Goal: Information Seeking & Learning: Check status

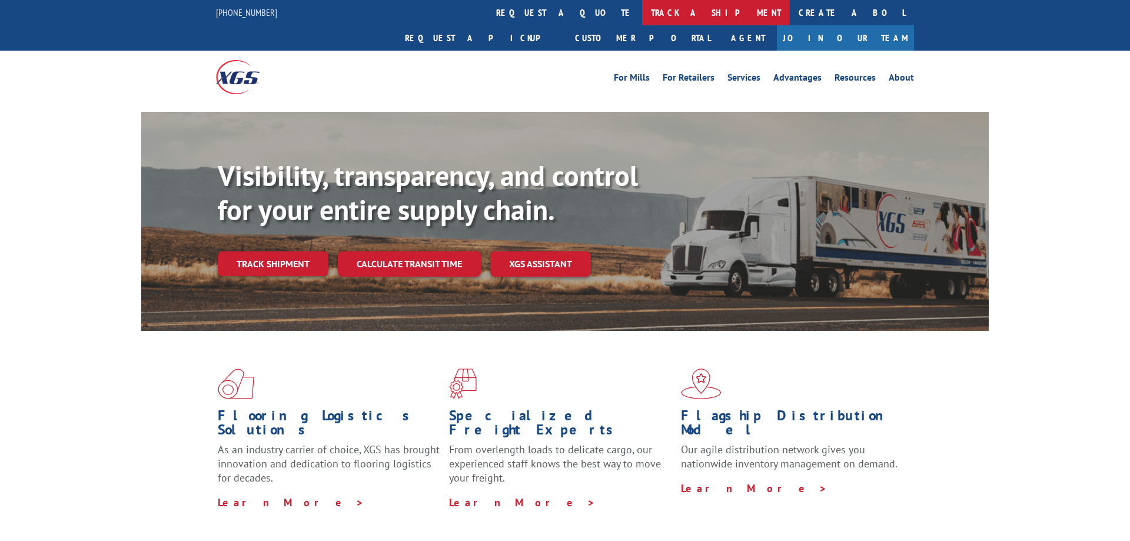
click at [642, 14] on link "track a shipment" at bounding box center [716, 12] width 148 height 25
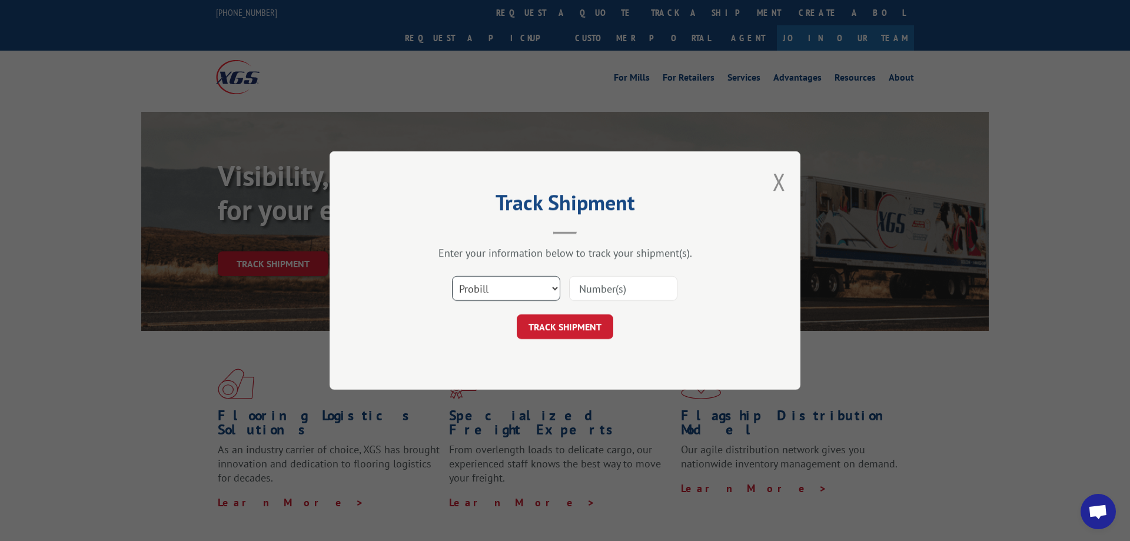
scroll to position [303, 0]
click at [592, 284] on input at bounding box center [623, 288] width 108 height 25
paste input "17386494"
type input "17386494"
click at [558, 321] on button "TRACK SHIPMENT" at bounding box center [565, 326] width 97 height 25
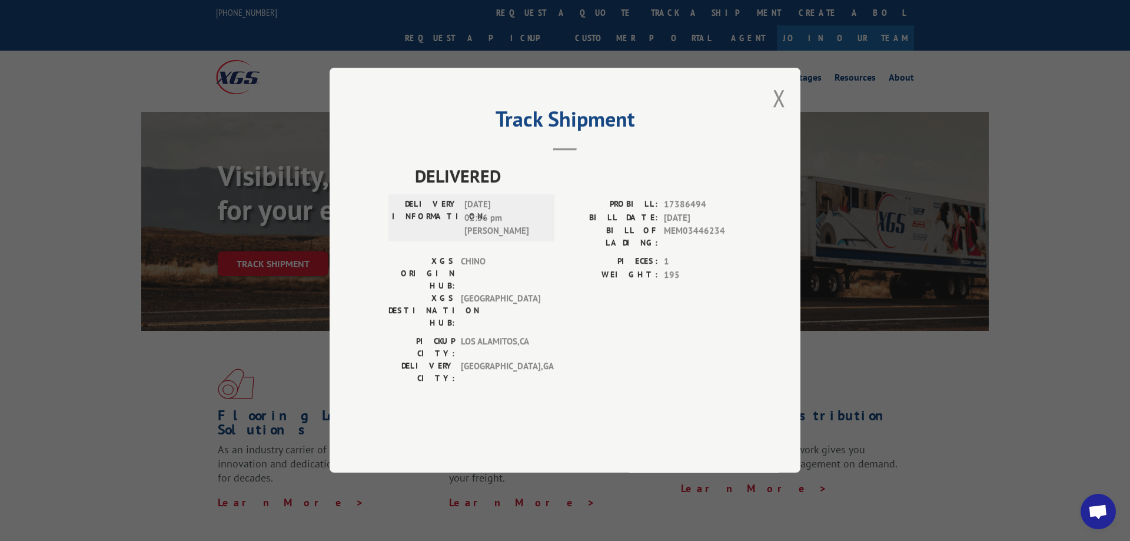
click at [539, 45] on div "Track Shipment DELIVERED DELIVERY INFORMATION: [DATE] 02:36 pm [PERSON_NAME] PR…" at bounding box center [565, 270] width 1130 height 541
click at [778, 114] on button "Close modal" at bounding box center [779, 97] width 13 height 31
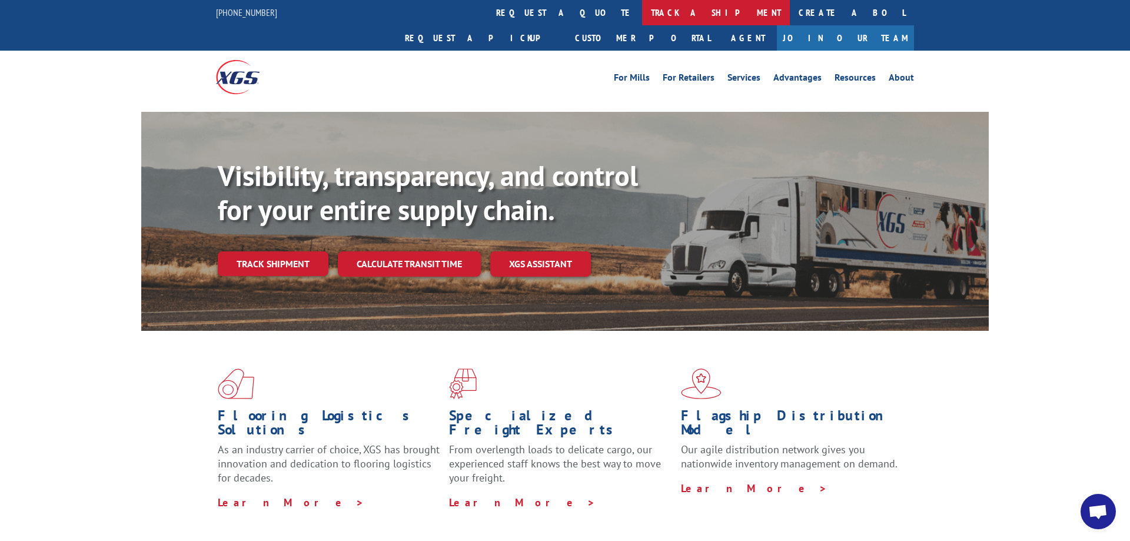
click at [642, 15] on link "track a shipment" at bounding box center [716, 12] width 148 height 25
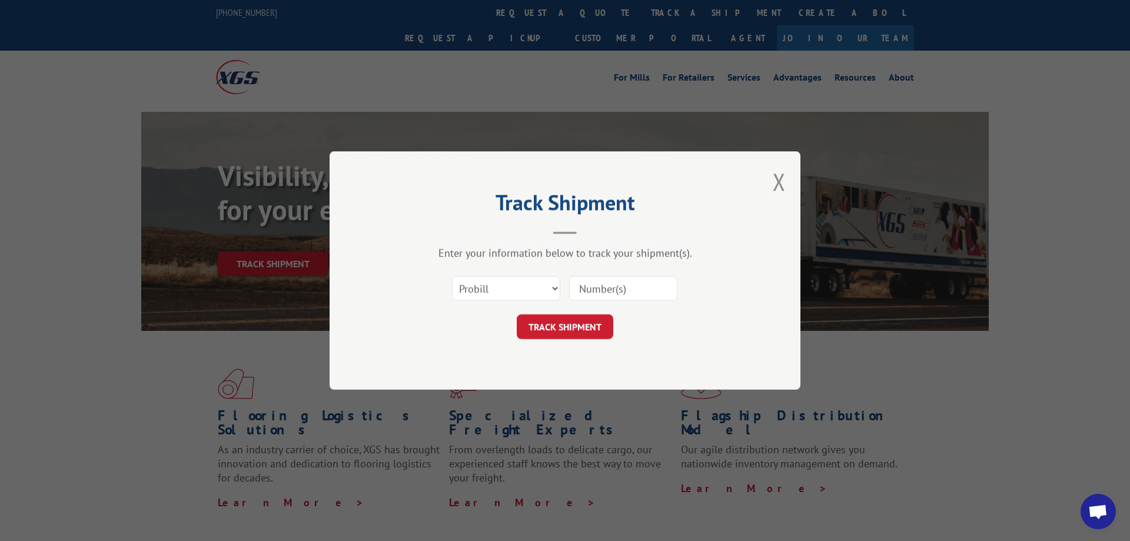
click at [585, 284] on input at bounding box center [623, 288] width 108 height 25
paste input "17695814"
type input "17695814"
click at [567, 333] on button "TRACK SHIPMENT" at bounding box center [565, 326] width 97 height 25
